Goal: Find specific page/section: Find specific page/section

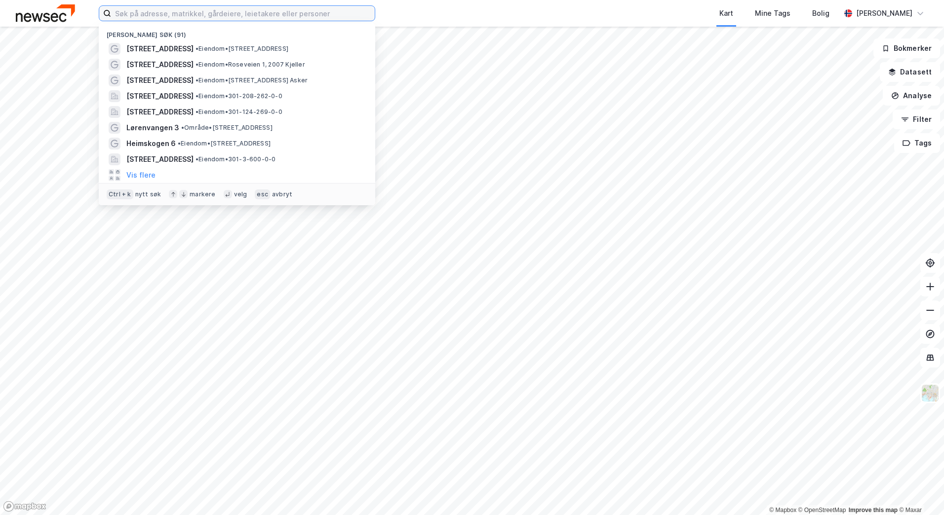
click at [160, 18] on input at bounding box center [243, 13] width 264 height 15
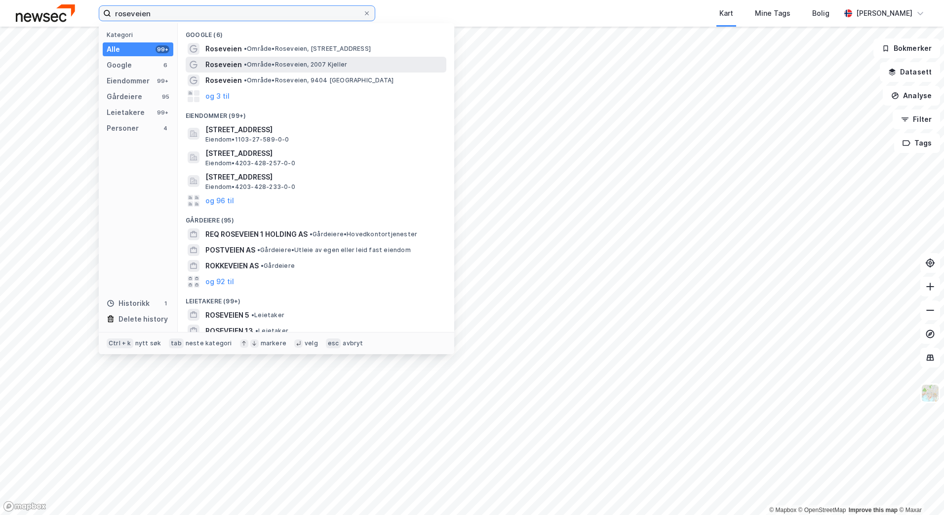
type input "roseveien"
click at [270, 65] on span "• Område • Roseveien, 2007 [PERSON_NAME]" at bounding box center [295, 65] width 103 height 8
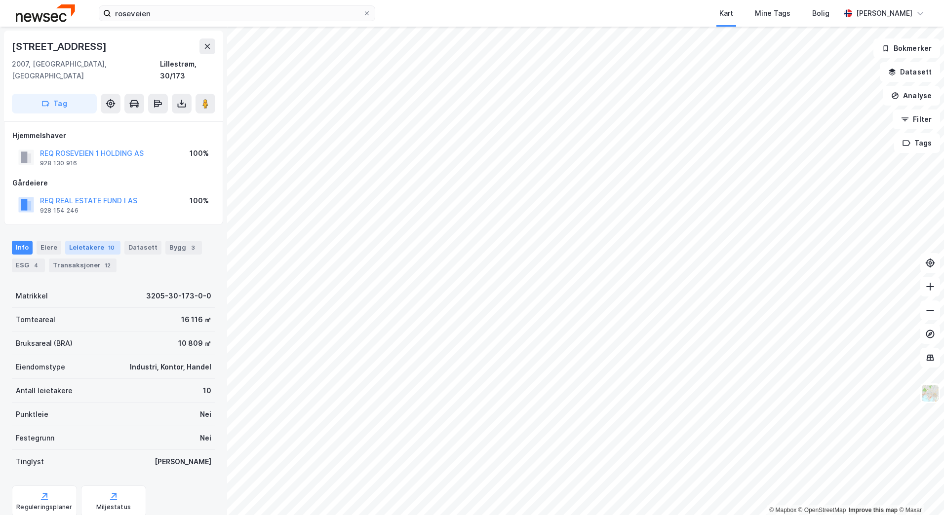
click at [92, 241] on div "Leietakere 10" at bounding box center [92, 248] width 55 height 14
